Goal: Task Accomplishment & Management: Use online tool/utility

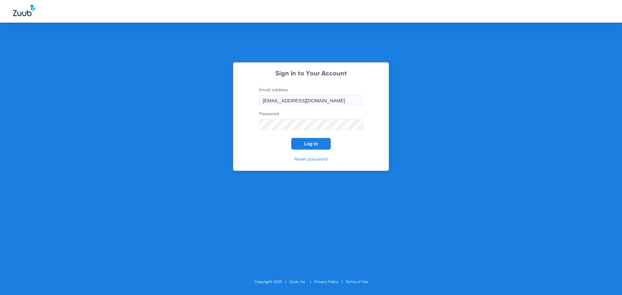
click at [312, 143] on span "Log In" at bounding box center [311, 143] width 14 height 5
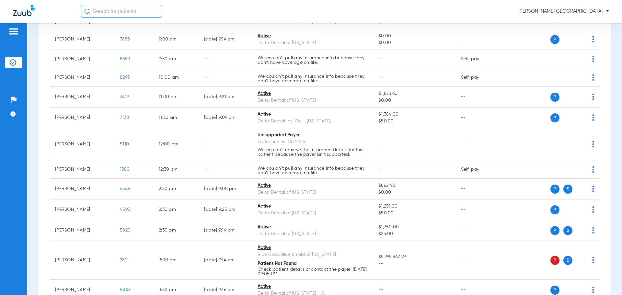
scroll to position [126, 0]
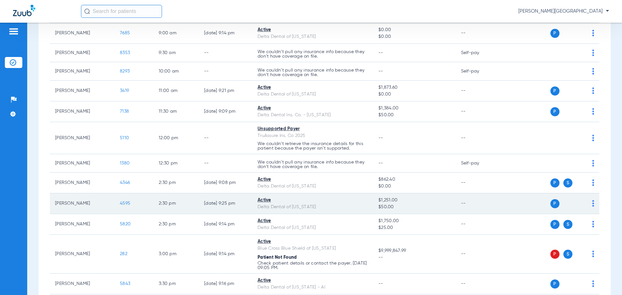
click at [126, 202] on span "4595" at bounding box center [125, 203] width 10 height 5
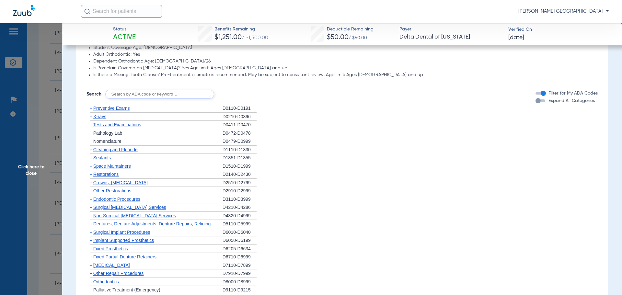
scroll to position [438, 0]
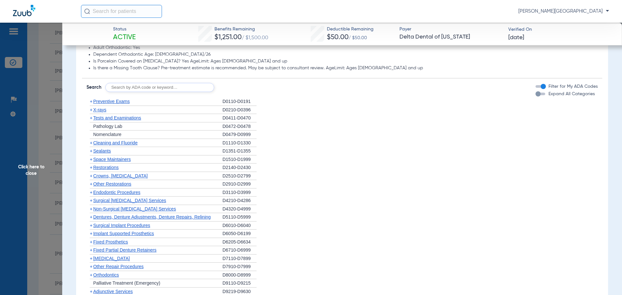
click at [90, 145] on span "+" at bounding box center [91, 142] width 3 height 5
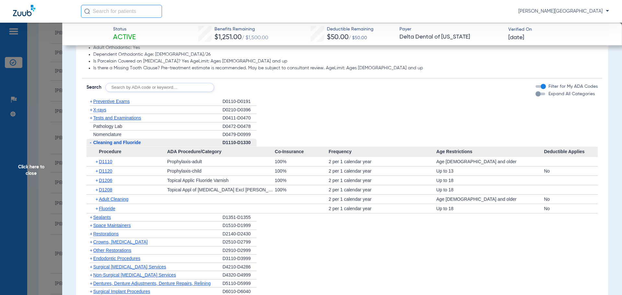
click at [98, 200] on span "+" at bounding box center [98, 199] width 4 height 9
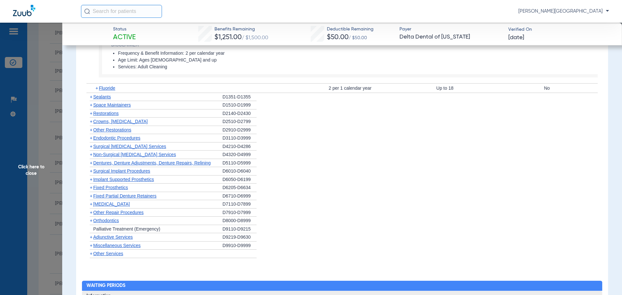
scroll to position [606, 0]
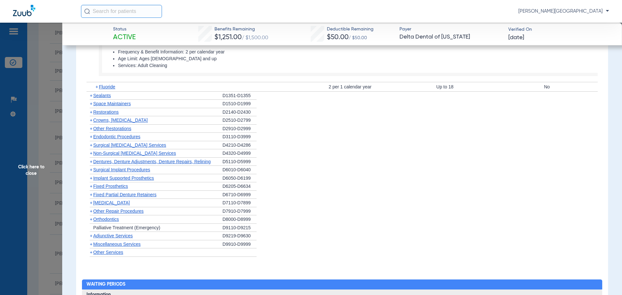
click at [89, 155] on span "+" at bounding box center [90, 153] width 7 height 8
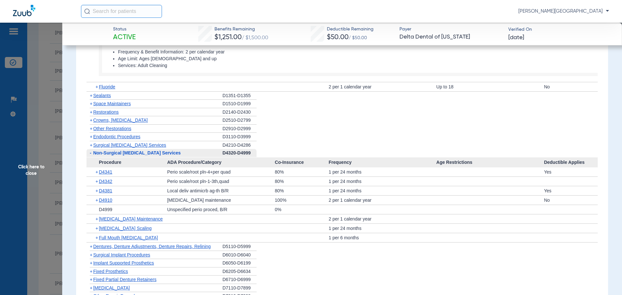
click at [50, 149] on span "Click here to close" at bounding box center [31, 170] width 62 height 295
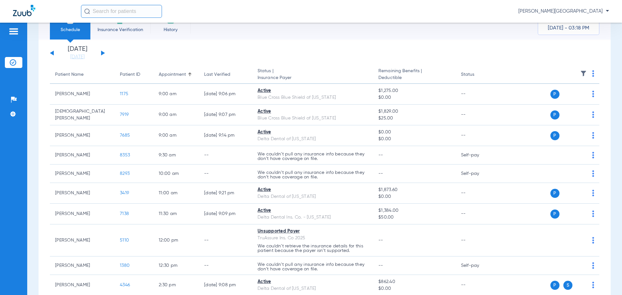
scroll to position [4, 0]
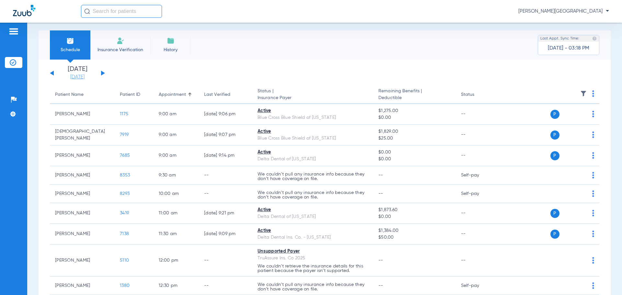
click at [72, 76] on link "[DATE]" at bounding box center [77, 77] width 39 height 6
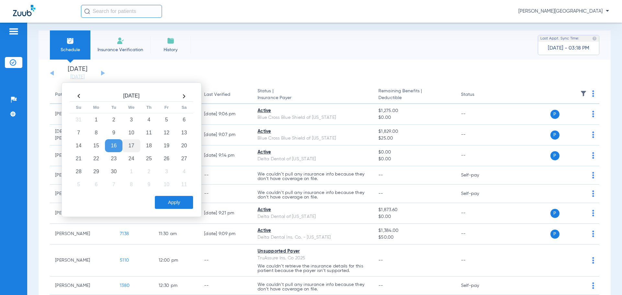
click at [130, 144] on td "17" at bounding box center [130, 145] width 17 height 13
click at [175, 204] on button "Apply" at bounding box center [174, 202] width 38 height 13
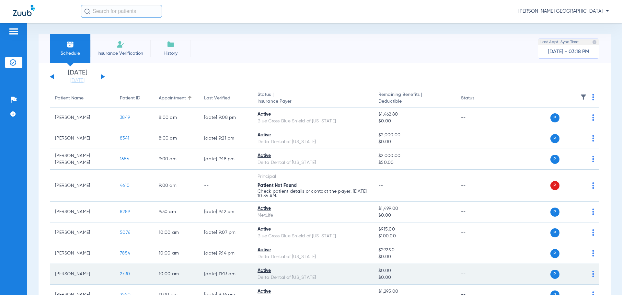
click at [125, 275] on span "2730" at bounding box center [125, 274] width 10 height 5
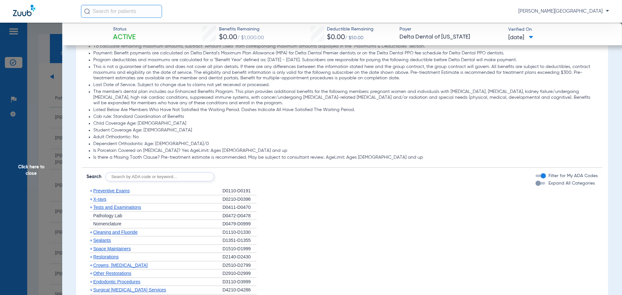
scroll to position [26, 0]
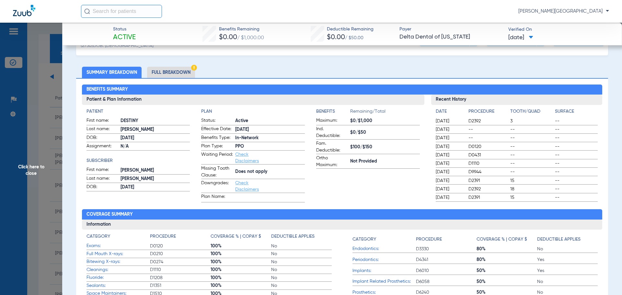
click at [24, 93] on span "Click here to close" at bounding box center [31, 170] width 62 height 295
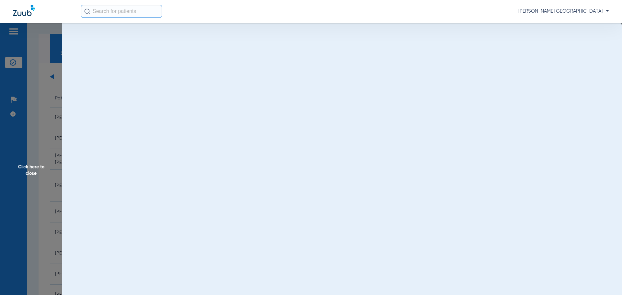
scroll to position [0, 0]
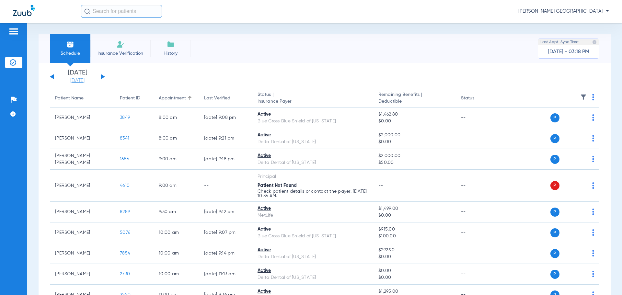
click at [75, 79] on link "[DATE]" at bounding box center [77, 80] width 39 height 6
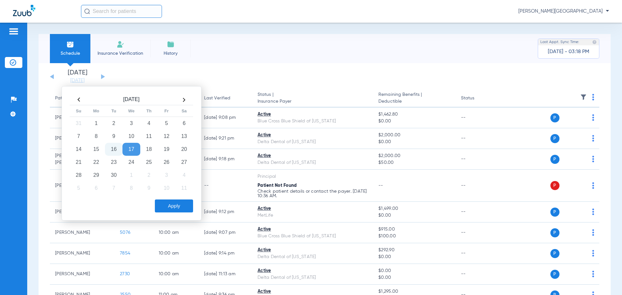
click at [114, 147] on td "16" at bounding box center [113, 149] width 17 height 13
click at [168, 207] on button "Apply" at bounding box center [174, 206] width 38 height 13
